Goal: Transaction & Acquisition: Subscribe to service/newsletter

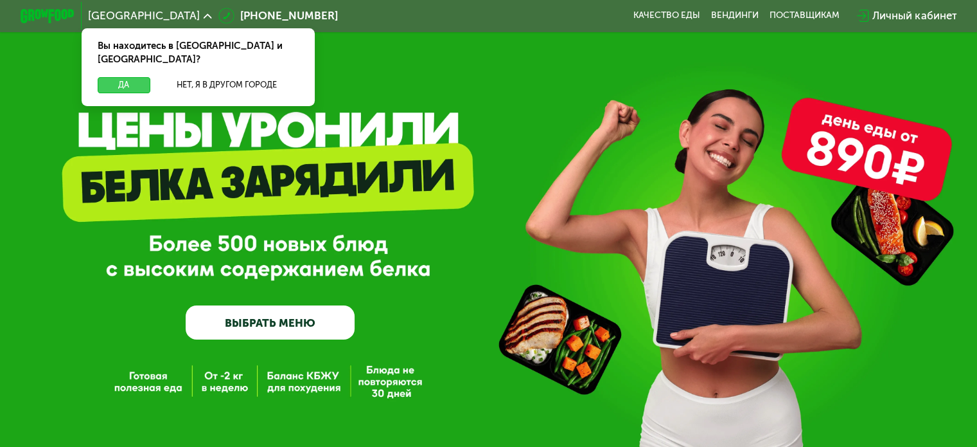
click at [116, 77] on button "Да" at bounding box center [124, 85] width 52 height 16
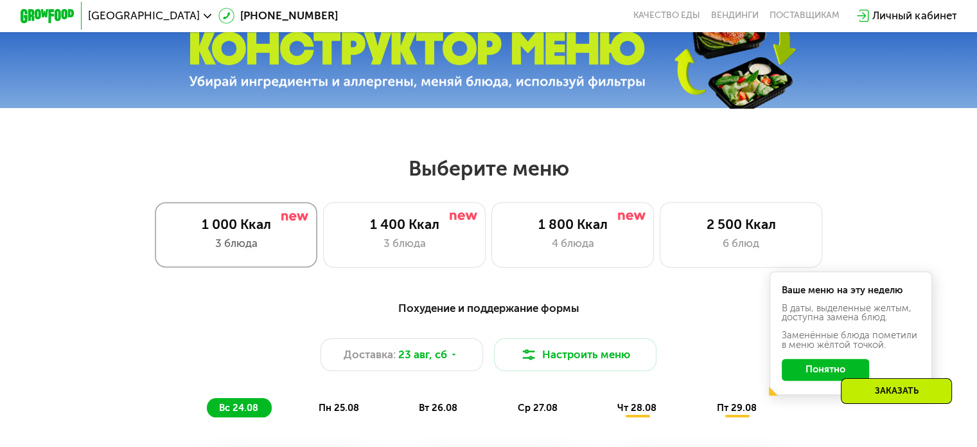
scroll to position [514, 0]
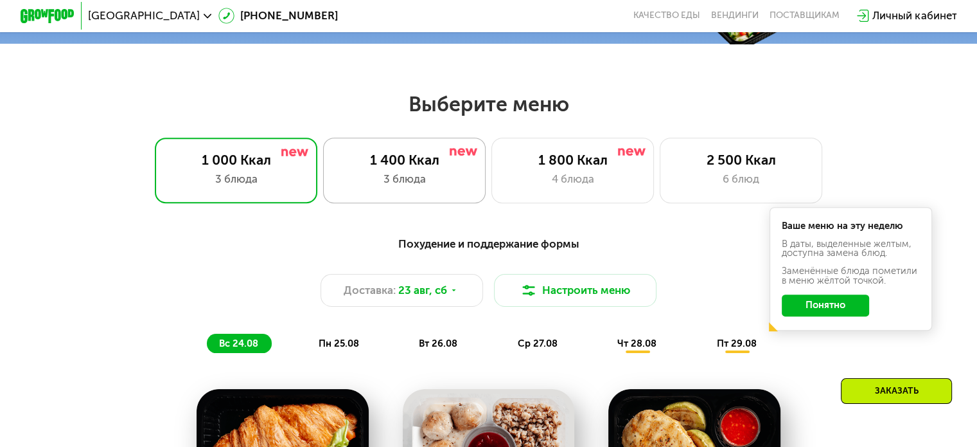
click at [366, 177] on div "3 блюда" at bounding box center [404, 179] width 134 height 16
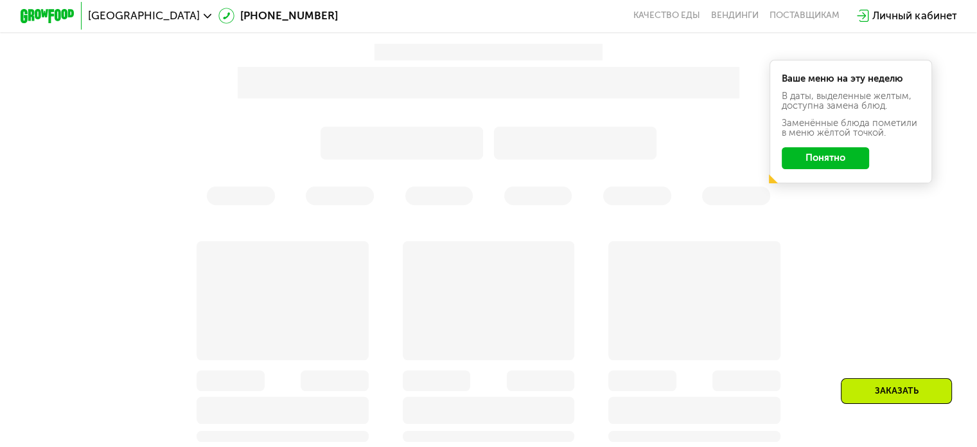
scroll to position [707, 0]
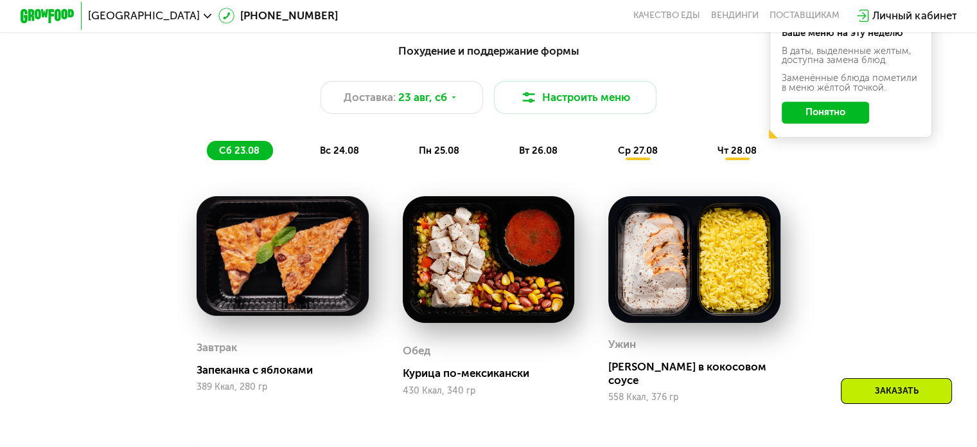
click at [848, 120] on button "Понятно" at bounding box center [825, 113] width 87 height 22
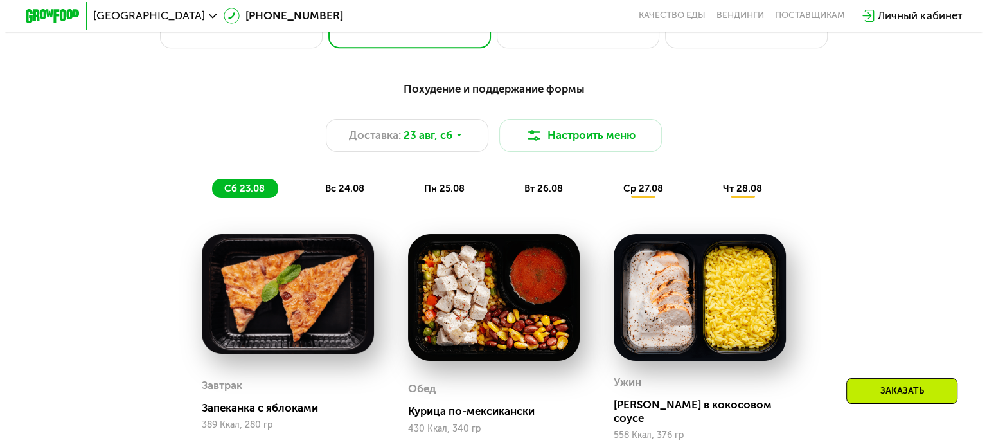
scroll to position [643, 0]
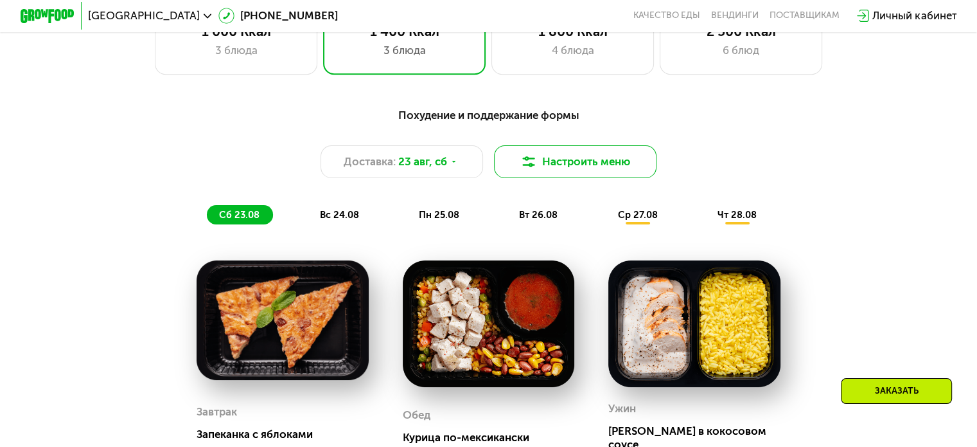
click at [586, 159] on button "Настроить меню" at bounding box center [575, 161] width 163 height 33
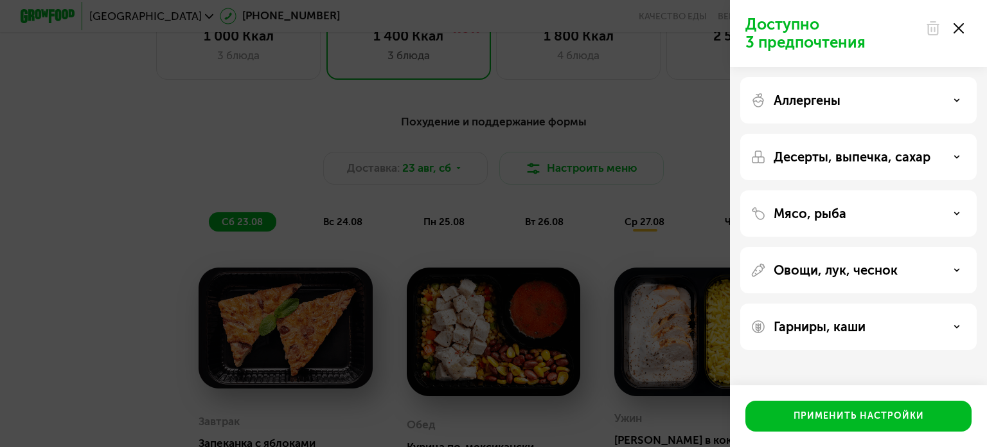
click at [795, 217] on p "Мясо, рыба" at bounding box center [810, 213] width 73 height 15
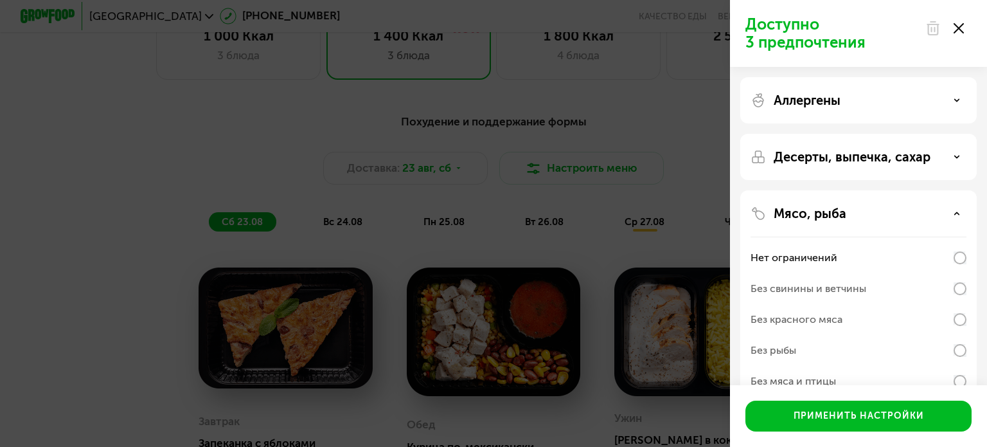
click at [801, 213] on p "Мясо, рыба" at bounding box center [810, 213] width 73 height 15
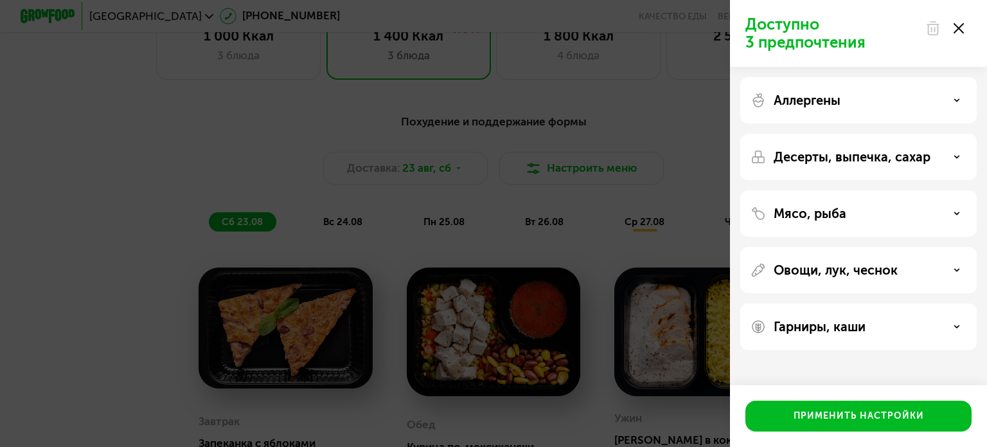
click at [801, 213] on p "Мясо, рыба" at bounding box center [810, 213] width 73 height 15
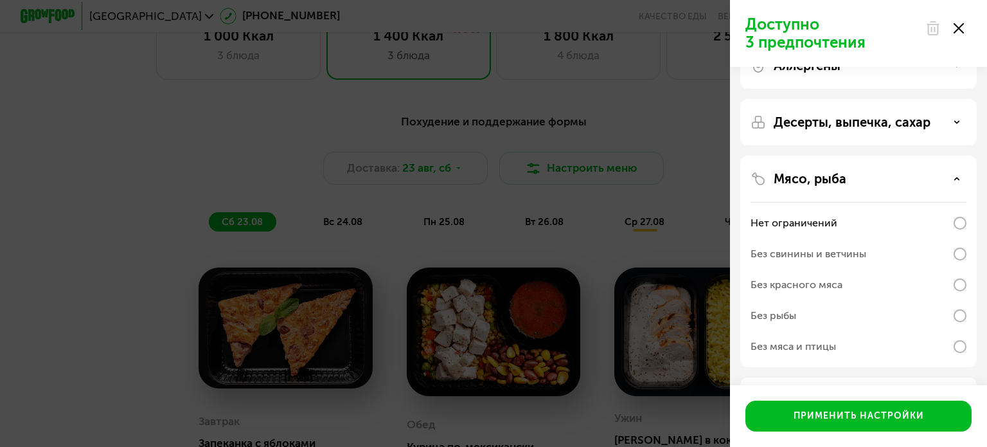
scroll to position [64, 0]
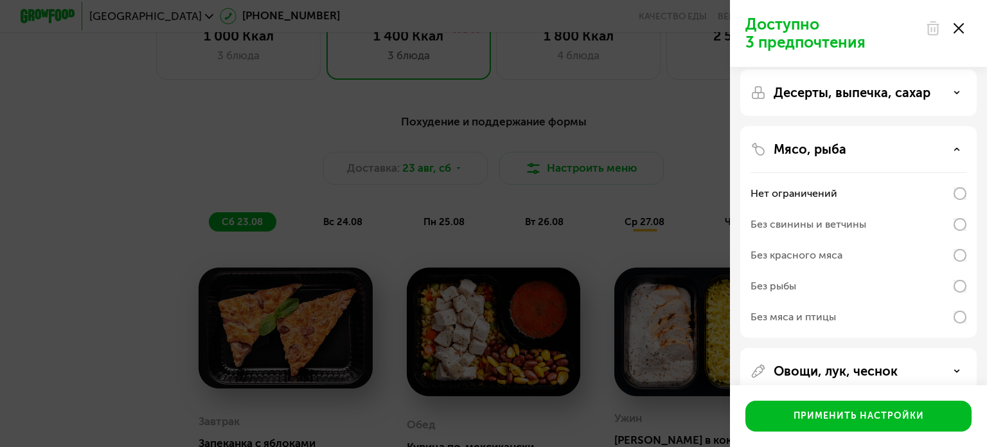
click at [923, 240] on div "Без свинины и ветчины" at bounding box center [859, 255] width 216 height 31
click at [966, 348] on div "Мясо, рыба Нет ограничений Без свинины и ветчины Без красного мяса Без рыбы Без…" at bounding box center [858, 371] width 236 height 46
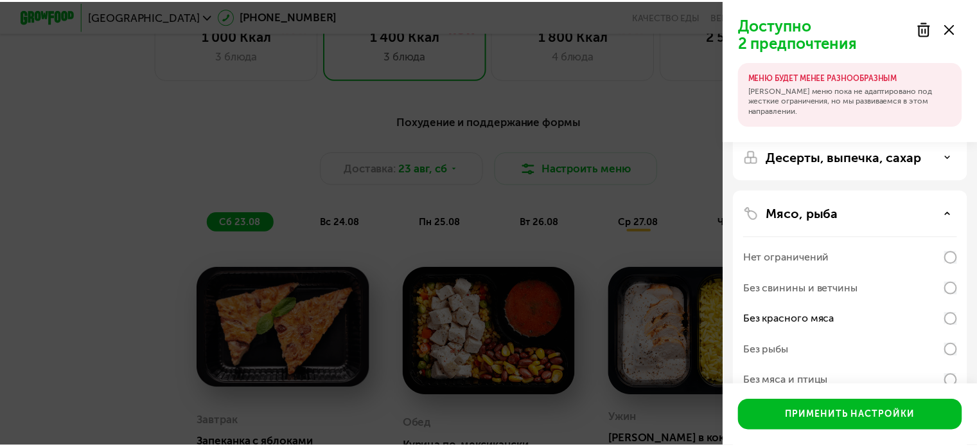
scroll to position [193, 0]
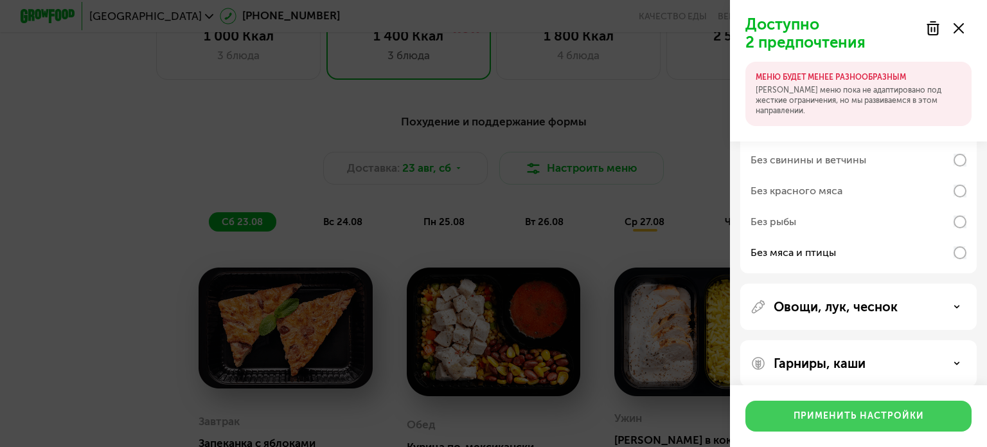
click at [835, 415] on div "Применить настройки" at bounding box center [859, 415] width 130 height 13
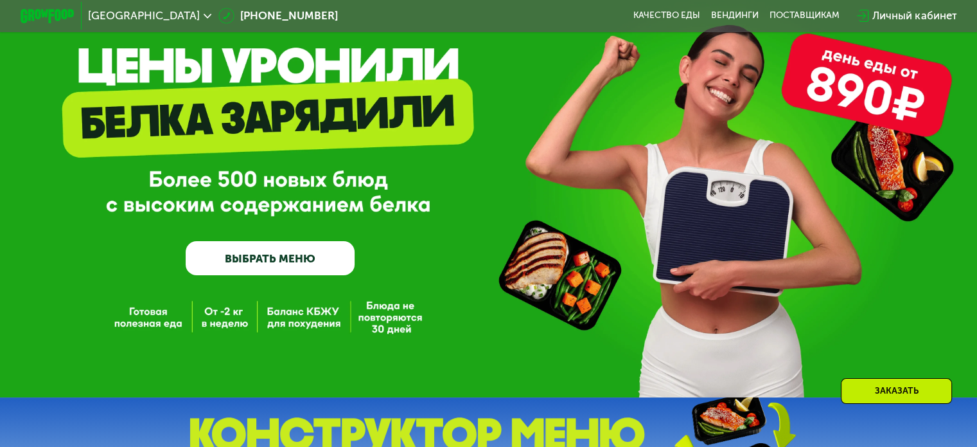
scroll to position [64, 0]
click at [308, 256] on link "ВЫБРАТЬ МЕНЮ" at bounding box center [270, 258] width 169 height 34
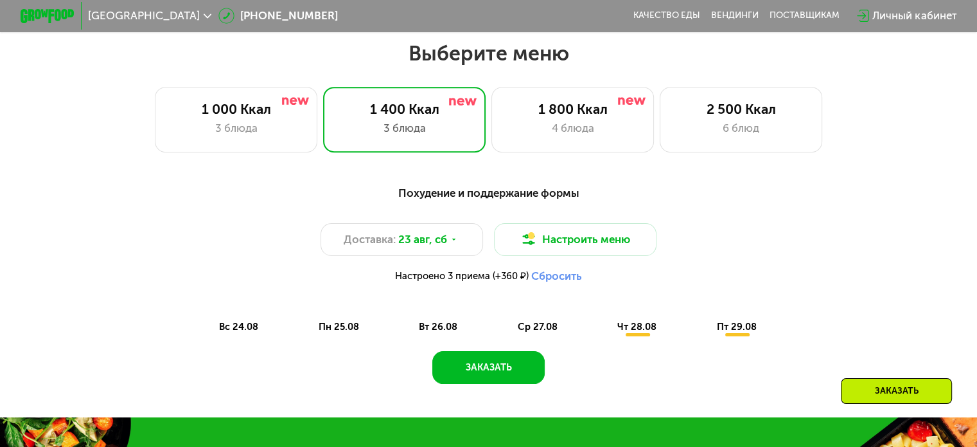
scroll to position [578, 0]
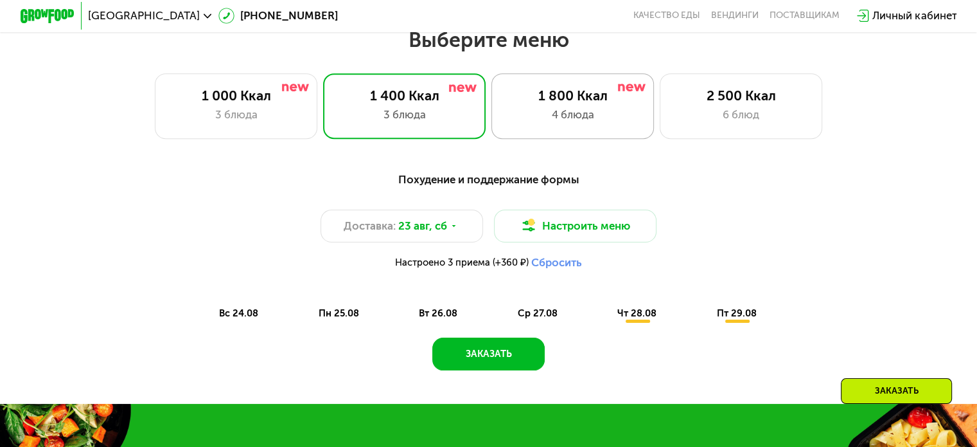
click at [545, 123] on div "4 блюда" at bounding box center [573, 115] width 134 height 16
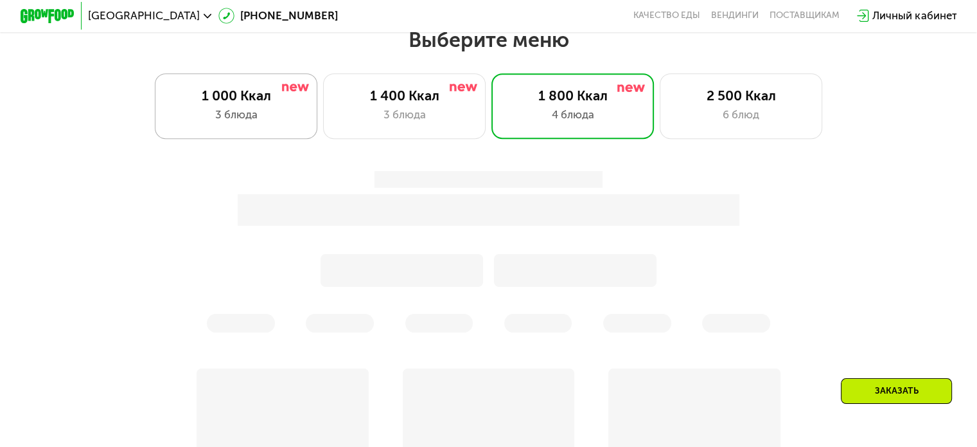
click at [323, 133] on div "1 000 Ккал 3 блюда" at bounding box center [404, 105] width 163 height 65
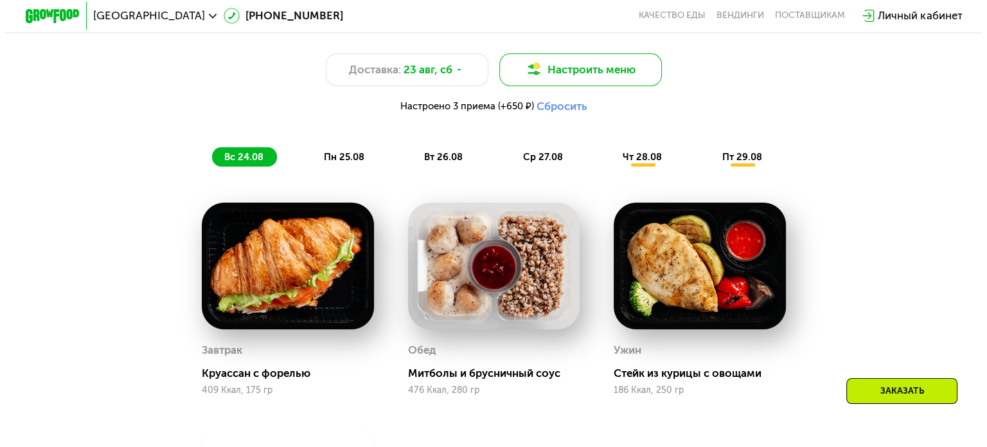
scroll to position [707, 0]
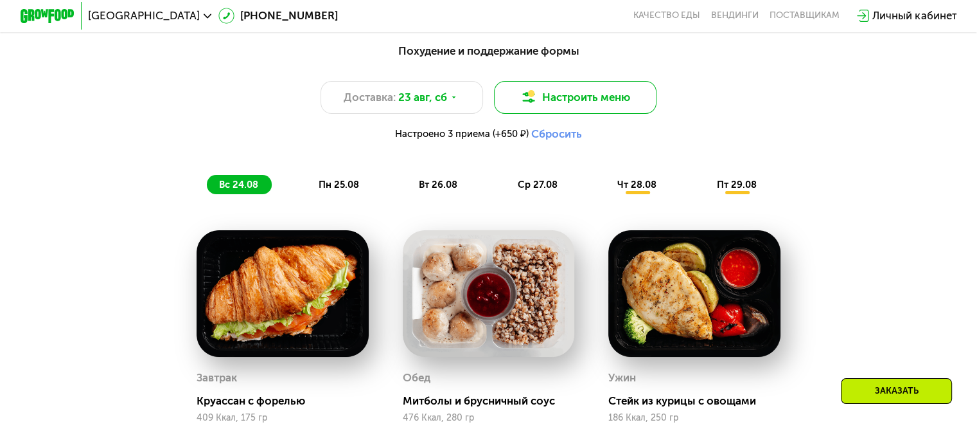
click at [558, 102] on button "Настроить меню" at bounding box center [575, 97] width 163 height 33
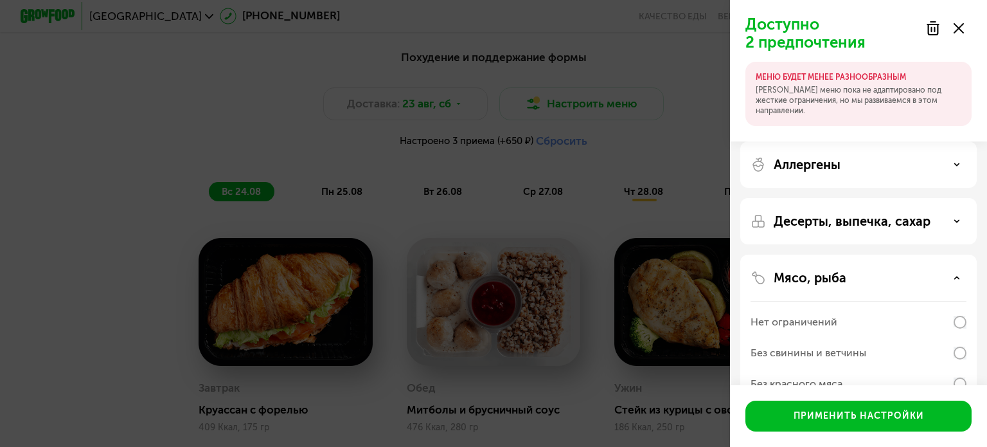
click at [860, 270] on div "Мясо, рыба" at bounding box center [859, 277] width 216 height 15
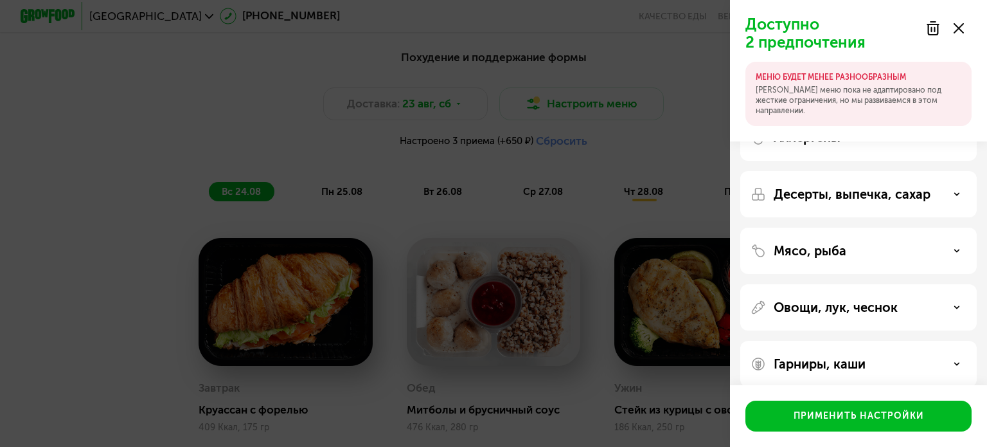
scroll to position [41, 0]
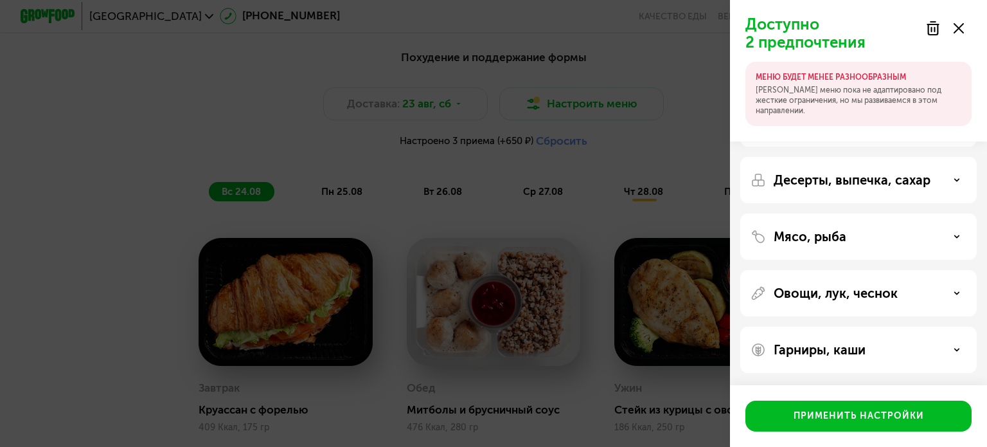
click at [846, 270] on div "Мясо, рыба" at bounding box center [858, 293] width 236 height 46
click at [846, 235] on div "Мясо, рыба" at bounding box center [859, 236] width 216 height 15
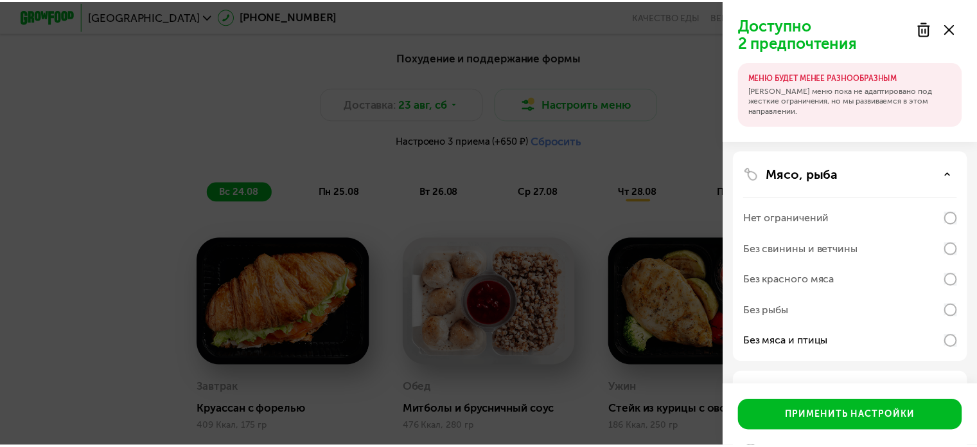
scroll to position [170, 0]
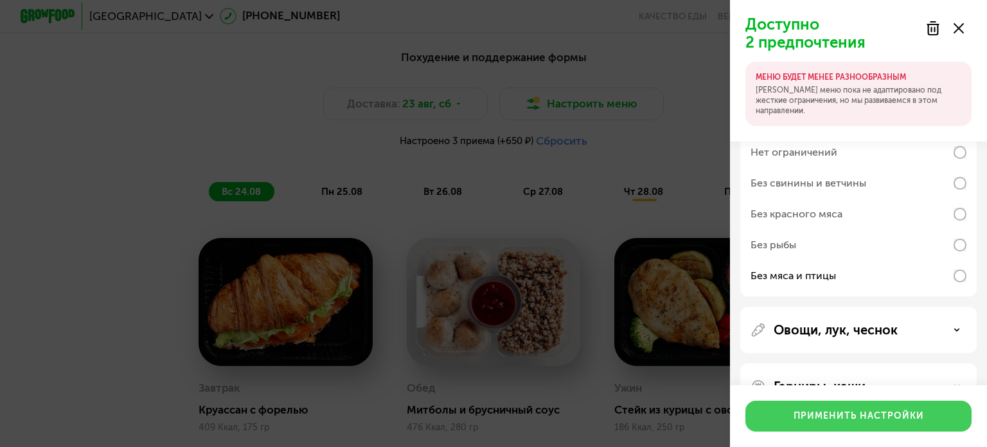
click at [869, 416] on div "Применить настройки" at bounding box center [859, 415] width 130 height 13
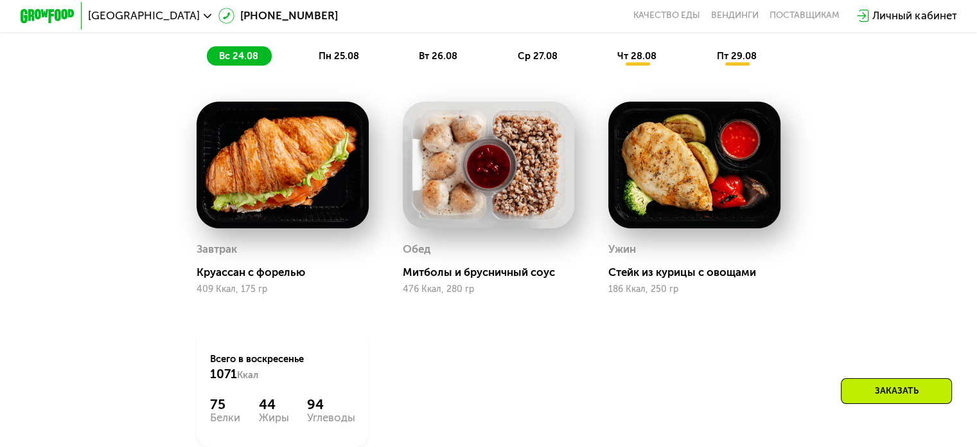
scroll to position [578, 0]
